Goal: Communication & Community: Answer question/provide support

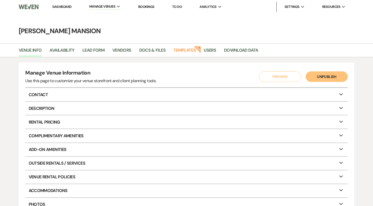
click at [59, 6] on link "Dashboard" at bounding box center [61, 6] width 19 height 4
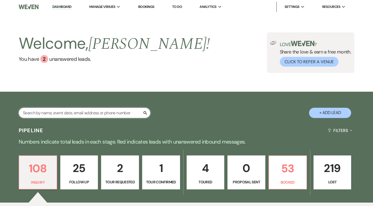
click at [48, 114] on input "text" at bounding box center [85, 113] width 132 height 10
type input "nic"
click at [63, 113] on input "nic" at bounding box center [85, 113] width 132 height 10
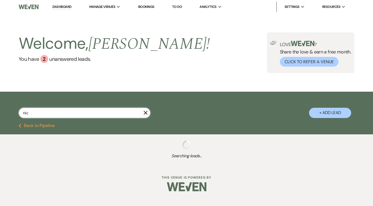
select select "8"
select select "2"
select select "8"
select select "5"
select select "8"
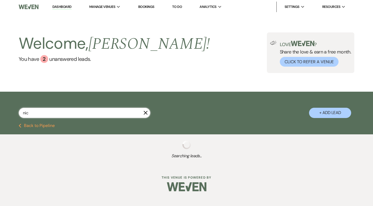
select select "5"
select select "8"
select select "5"
select select "8"
select select "5"
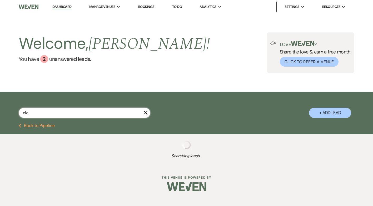
select select "8"
select select "5"
select select "8"
select select "6"
select select "9"
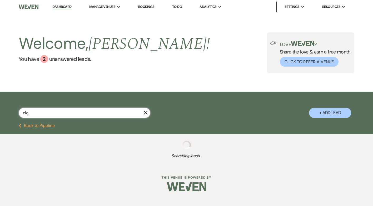
select select "8"
select select "6"
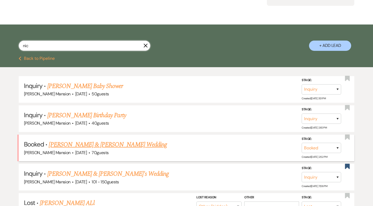
scroll to position [79, 0]
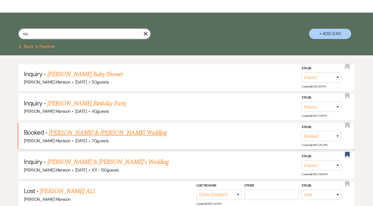
type input "nic"
click at [151, 136] on link "[PERSON_NAME] & [PERSON_NAME] Wedding" at bounding box center [108, 132] width 118 height 9
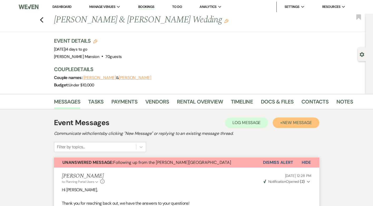
click at [295, 124] on span "New Message" at bounding box center [297, 123] width 29 height 6
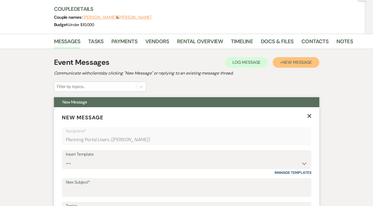
scroll to position [185, 0]
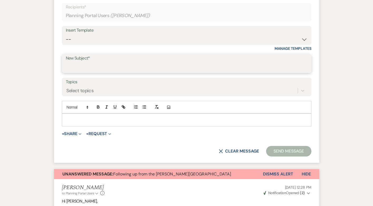
click at [86, 70] on input "New Subject*" at bounding box center [187, 67] width 242 height 10
type input "X"
type input "S"
type input "Zoom meeting"
click at [85, 121] on p at bounding box center [186, 120] width 241 height 6
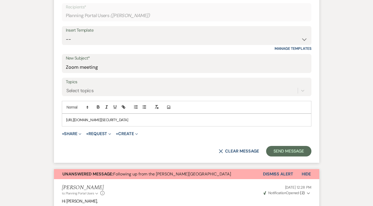
click at [63, 118] on div "[URL][DOMAIN_NAME][SECURITY_DATA]" at bounding box center [186, 120] width 249 height 12
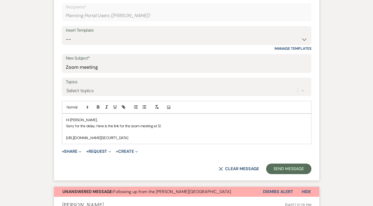
click at [218, 141] on div "Hi [PERSON_NAME], Sorry for the delay. Here is the link for the zoom meeting at…" at bounding box center [186, 129] width 249 height 30
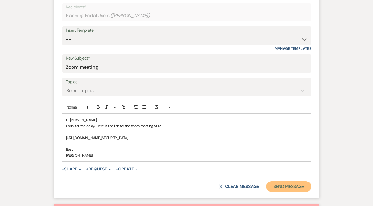
click at [293, 186] on button "Send Message" at bounding box center [288, 186] width 45 height 11
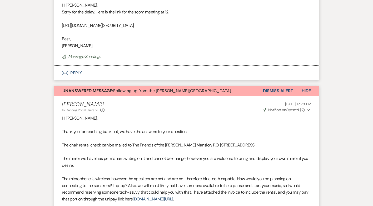
scroll to position [0, 0]
